Goal: Transaction & Acquisition: Subscribe to service/newsletter

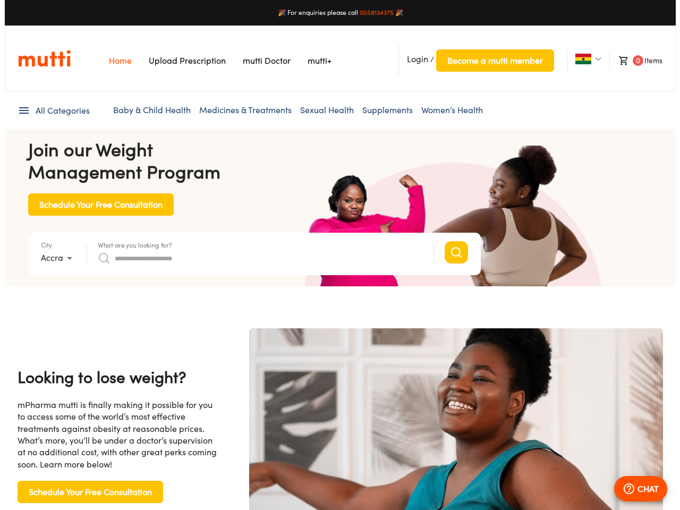
scroll to position [0, 2189]
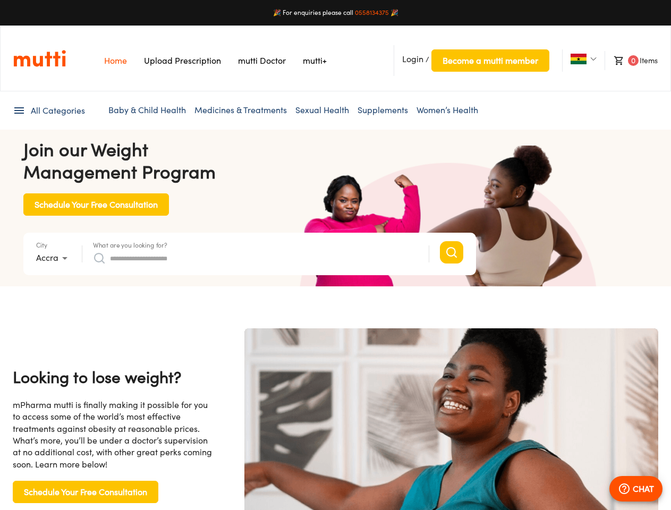
click at [413, 59] on span "Login" at bounding box center [412, 59] width 21 height 11
click at [490, 61] on span "Become a mutti member" at bounding box center [490, 60] width 96 height 15
click at [578, 59] on img at bounding box center [579, 59] width 16 height 11
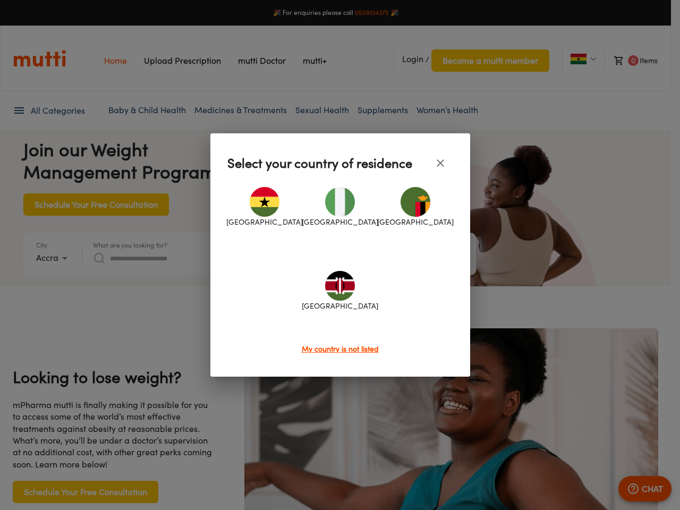
click at [631, 61] on div at bounding box center [340, 255] width 680 height 510
click at [48, 110] on div at bounding box center [340, 255] width 680 height 510
click at [54, 258] on div at bounding box center [340, 255] width 680 height 510
click at [130, 245] on div at bounding box center [340, 255] width 680 height 510
click at [256, 258] on div "[GEOGRAPHIC_DATA] [GEOGRAPHIC_DATA] [GEOGRAPHIC_DATA] [GEOGRAPHIC_DATA]" at bounding box center [340, 259] width 226 height 167
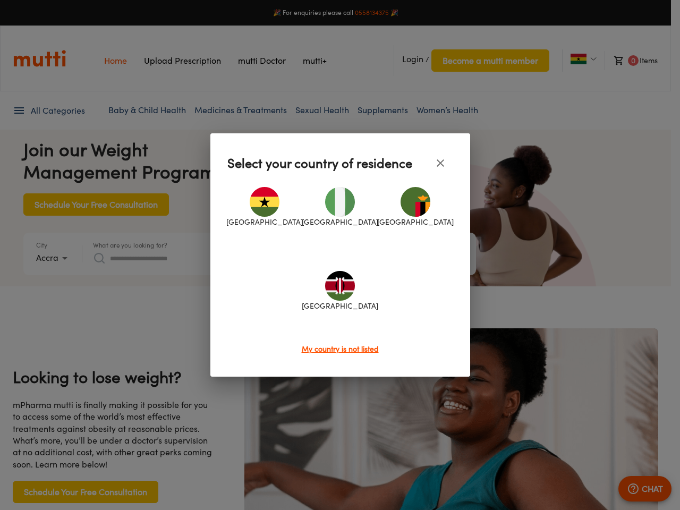
click at [636, 489] on div at bounding box center [340, 255] width 680 height 510
